Goal: Information Seeking & Learning: Find specific fact

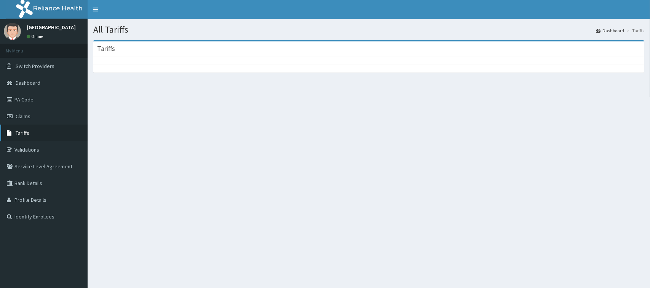
click at [39, 130] on link "Tariffs" at bounding box center [44, 133] width 88 height 17
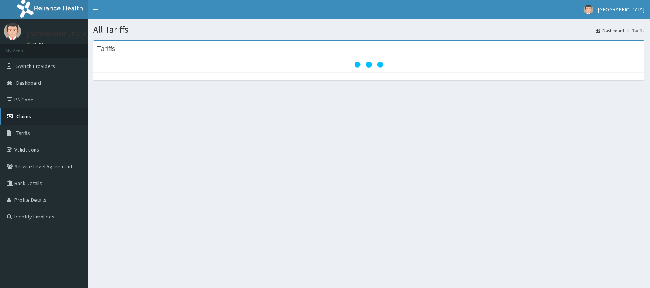
click at [27, 113] on span "Claims" at bounding box center [23, 116] width 15 height 7
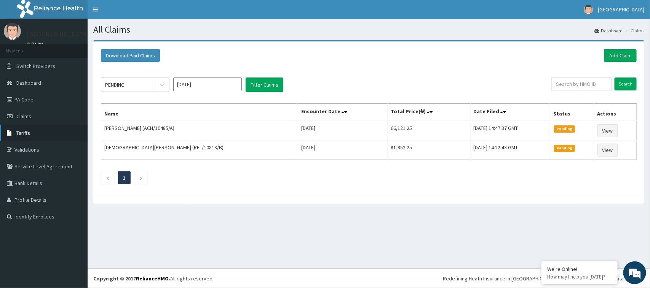
click at [12, 134] on icon at bounding box center [11, 133] width 8 height 5
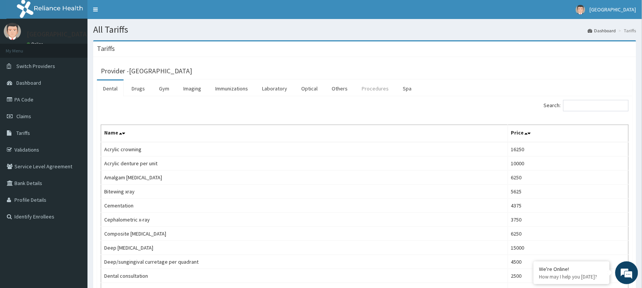
click at [381, 84] on link "Procedures" at bounding box center [375, 89] width 39 height 16
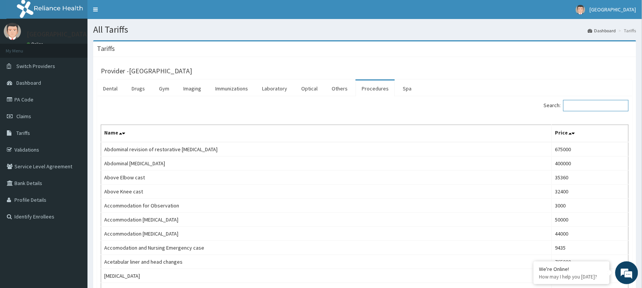
click at [598, 108] on input "Search:" at bounding box center [596, 105] width 65 height 11
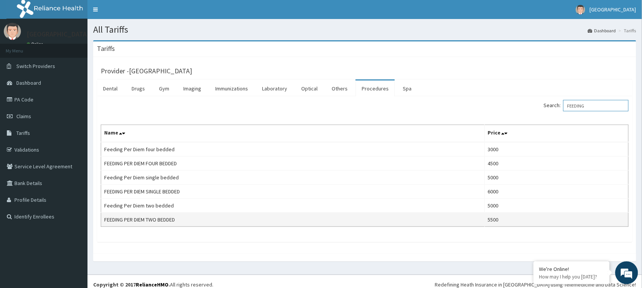
type input "FEEDING"
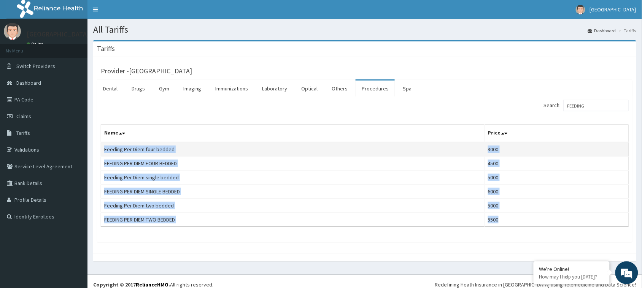
drag, startPoint x: 556, startPoint y: 225, endPoint x: 103, endPoint y: 153, distance: 459.0
click at [103, 153] on tbody "Feeding Per Diem four bedded 3000 FEEDING PER DIEM FOUR BEDDED 4500 Feeding Per…" at bounding box center [365, 184] width 528 height 85
copy tbody "Feeding Per Diem four bedded 3000 FEEDING PER DIEM FOUR BEDDED 4500 Feeding Per…"
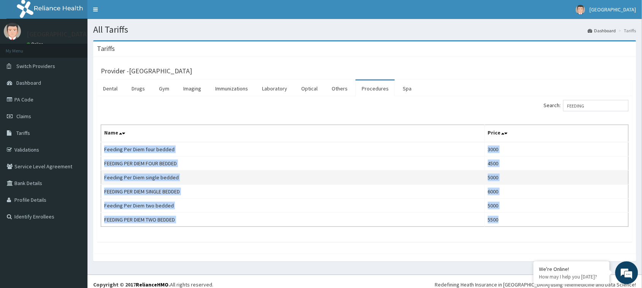
click at [518, 175] on td "5000" at bounding box center [557, 178] width 144 height 14
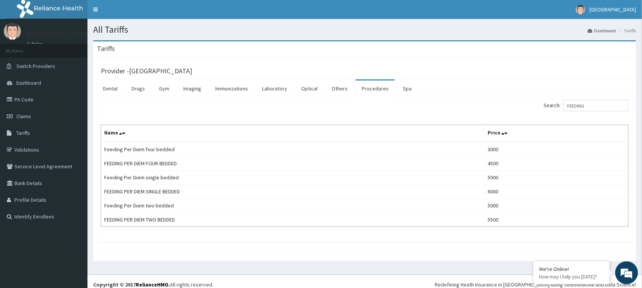
click at [499, 134] on th "Price" at bounding box center [557, 134] width 144 height 18
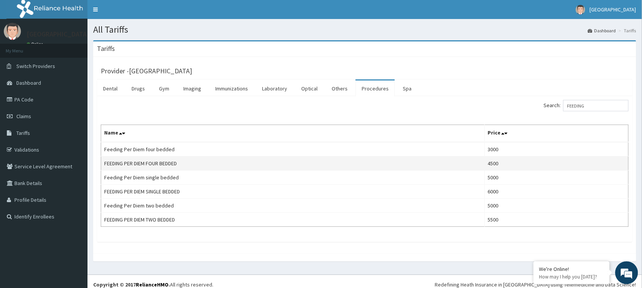
click at [504, 164] on td "4500" at bounding box center [557, 164] width 144 height 14
copy td "4500"
